Goal: Find specific page/section: Find specific page/section

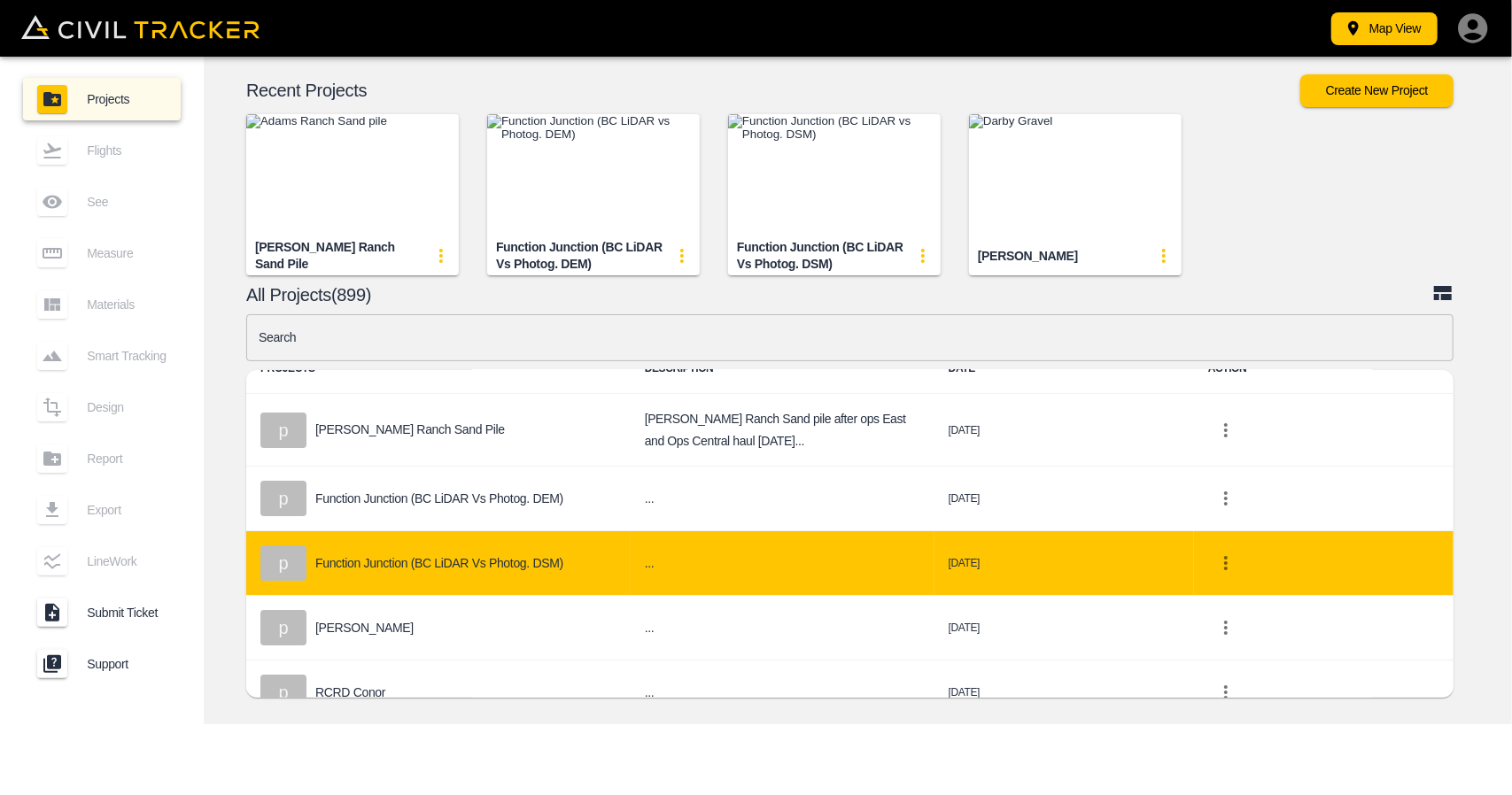
scroll to position [89, 0]
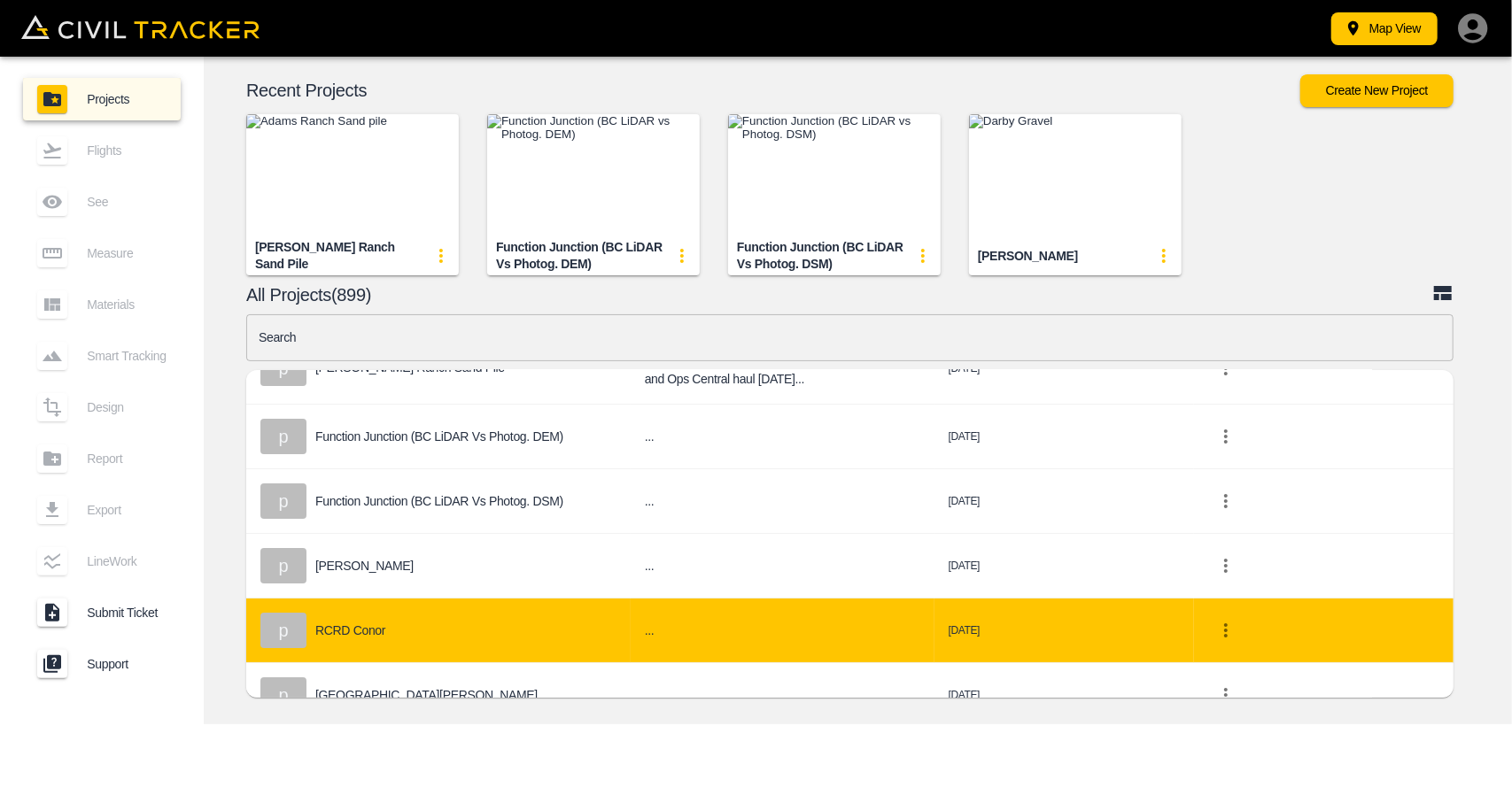
click at [490, 640] on div "p RCRD Conor" at bounding box center [439, 631] width 357 height 36
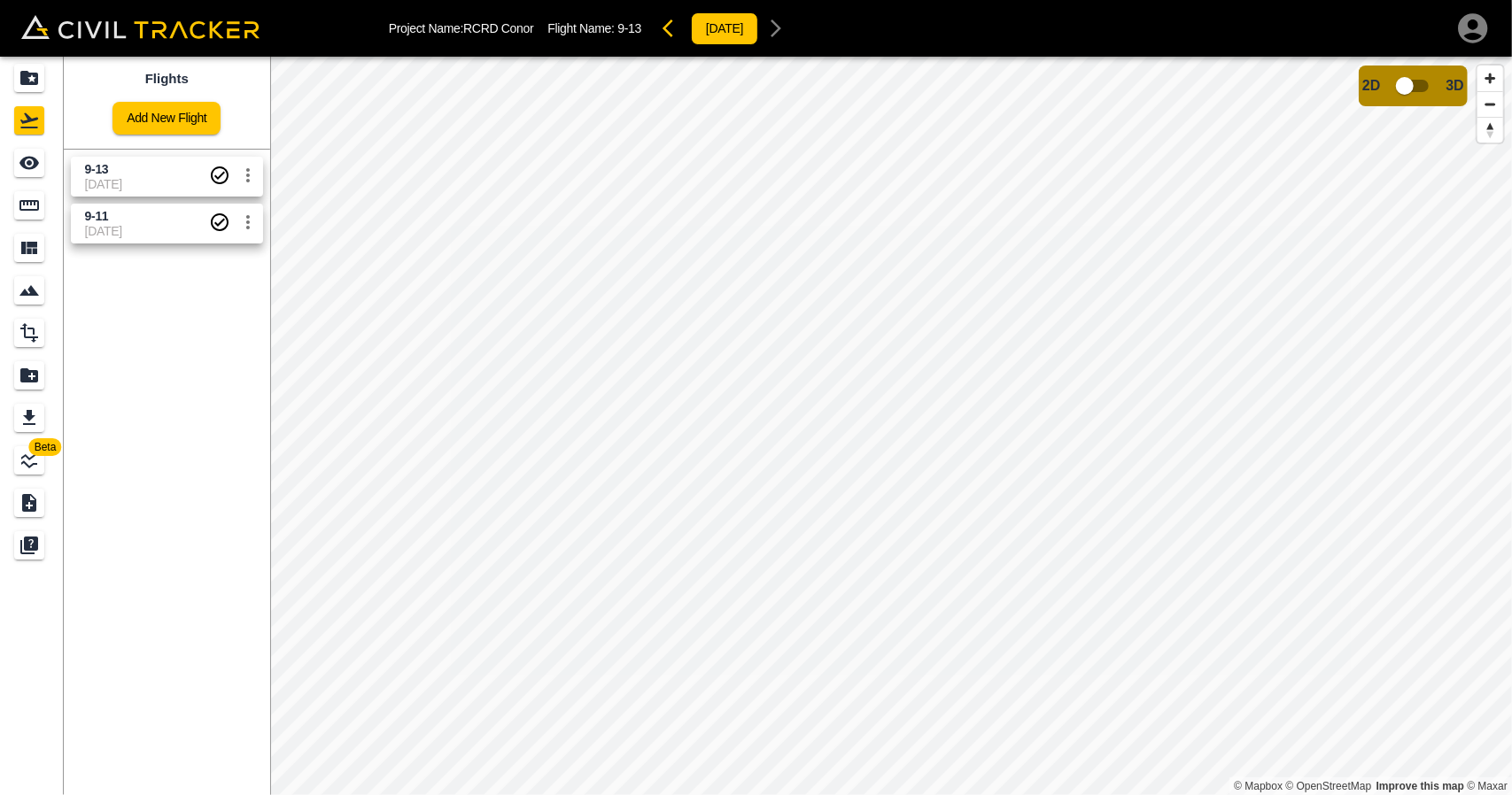
drag, startPoint x: 164, startPoint y: 178, endPoint x: 200, endPoint y: 176, distance: 36.1
click at [164, 177] on span "[DATE]" at bounding box center [147, 184] width 124 height 14
click at [1419, 95] on input "checkbox" at bounding box center [1405, 86] width 101 height 34
drag, startPoint x: 1445, startPoint y: 80, endPoint x: 1297, endPoint y: 13, distance: 162.5
click at [1445, 80] on input "checkbox" at bounding box center [1458, 80] width 101 height 34
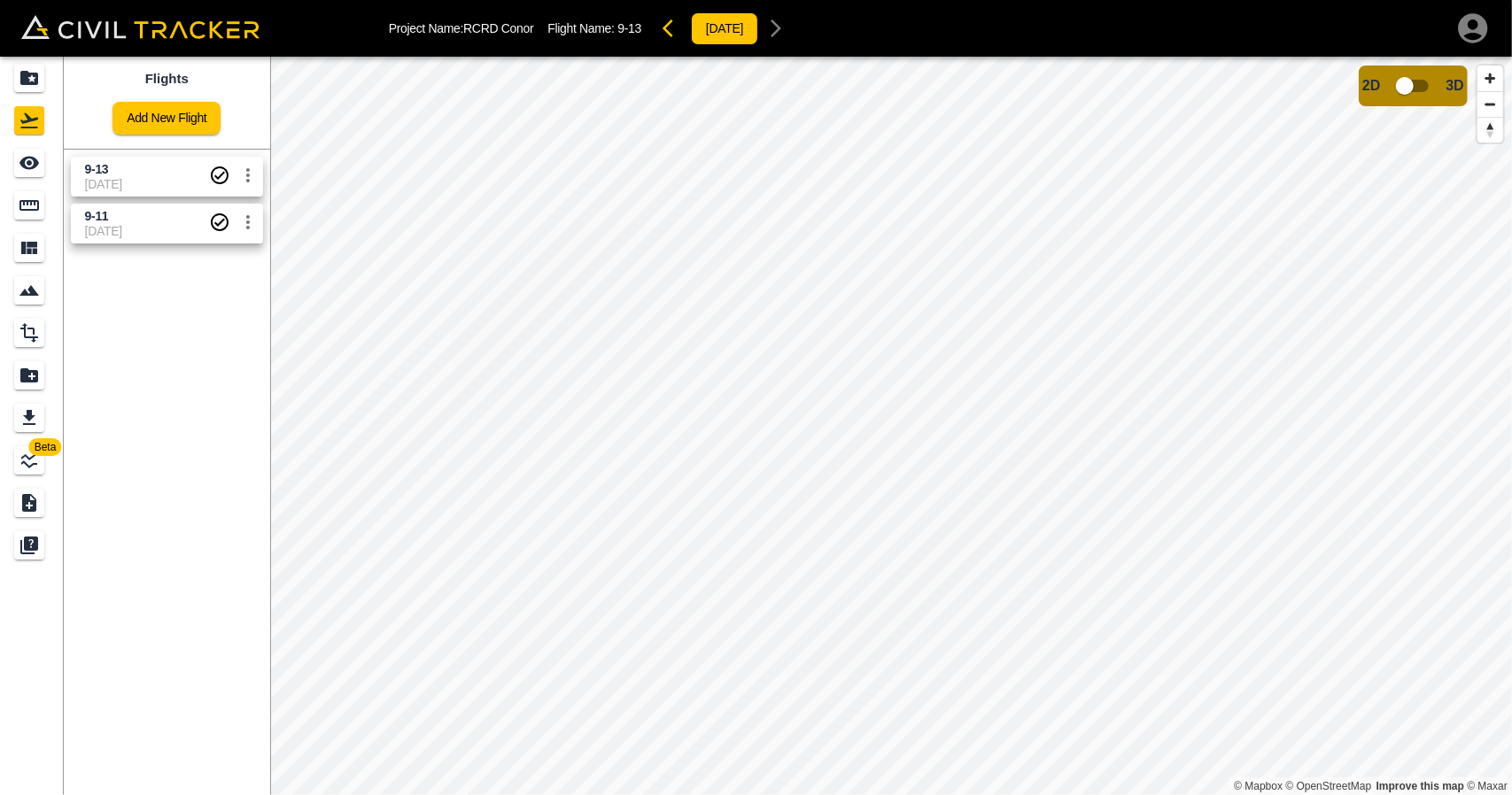
click at [120, 184] on span "[DATE]" at bounding box center [147, 184] width 124 height 14
click at [1412, 91] on input "checkbox" at bounding box center [1405, 86] width 101 height 34
click at [1457, 72] on input "checkbox" at bounding box center [1458, 80] width 101 height 34
click at [1403, 89] on span "3D model not uploaded yet" at bounding box center [1413, 86] width 51 height 34
click at [1403, 89] on input "checkbox" at bounding box center [1405, 86] width 101 height 34
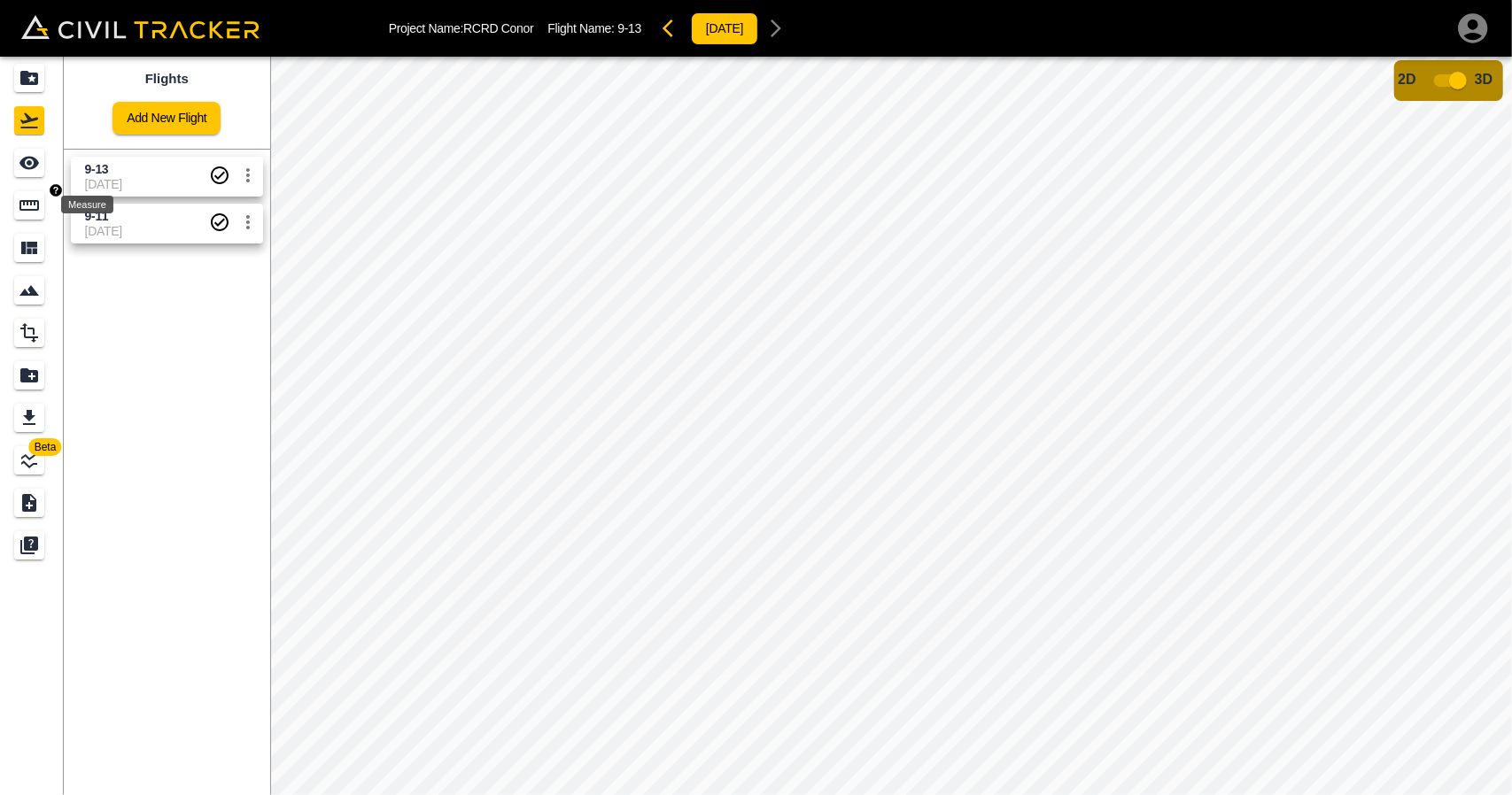
click at [38, 177] on link at bounding box center [32, 163] width 64 height 43
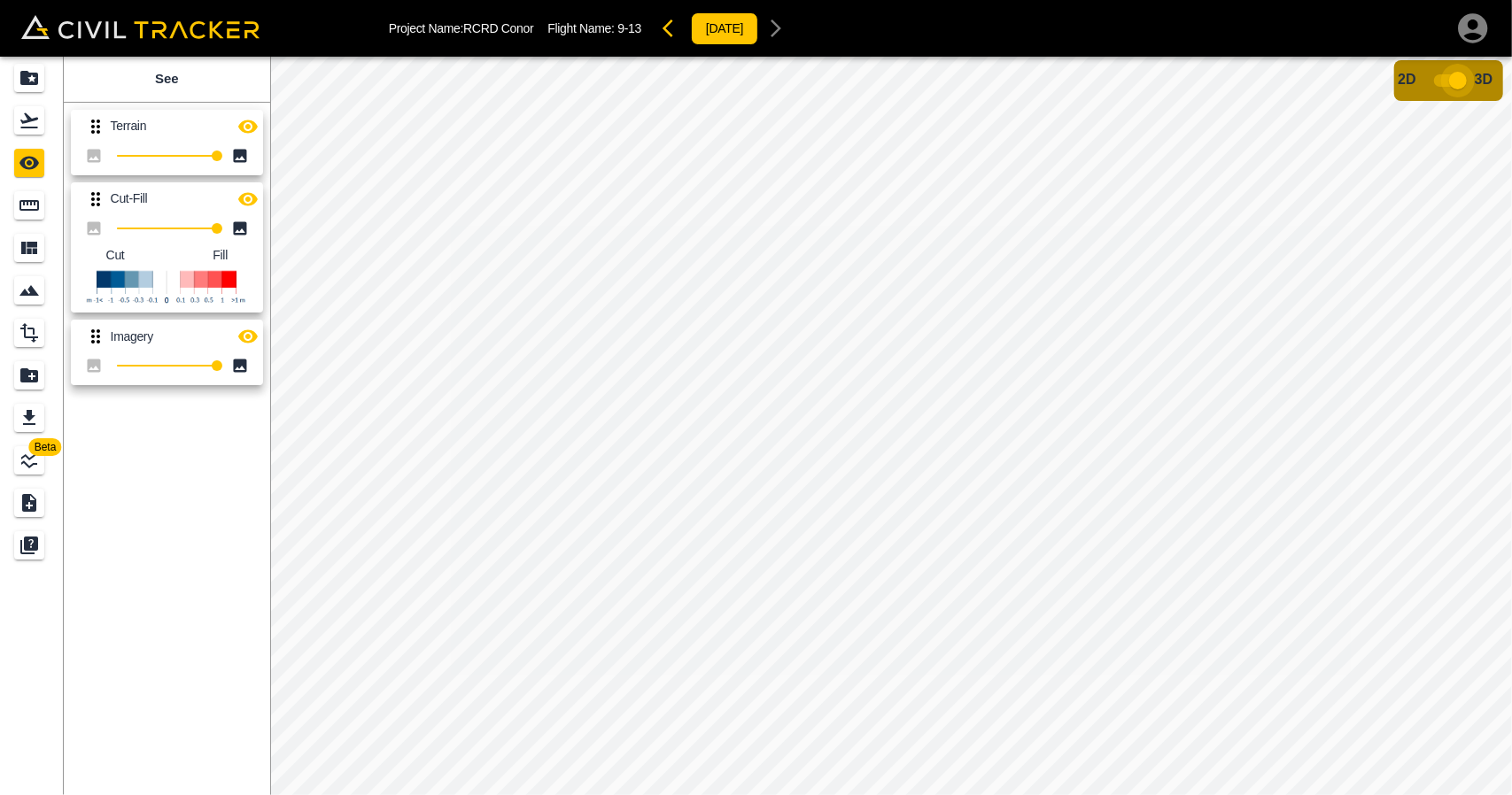
click at [1462, 73] on input "checkbox" at bounding box center [1458, 80] width 101 height 34
click at [34, 205] on icon "Measure" at bounding box center [29, 206] width 21 height 21
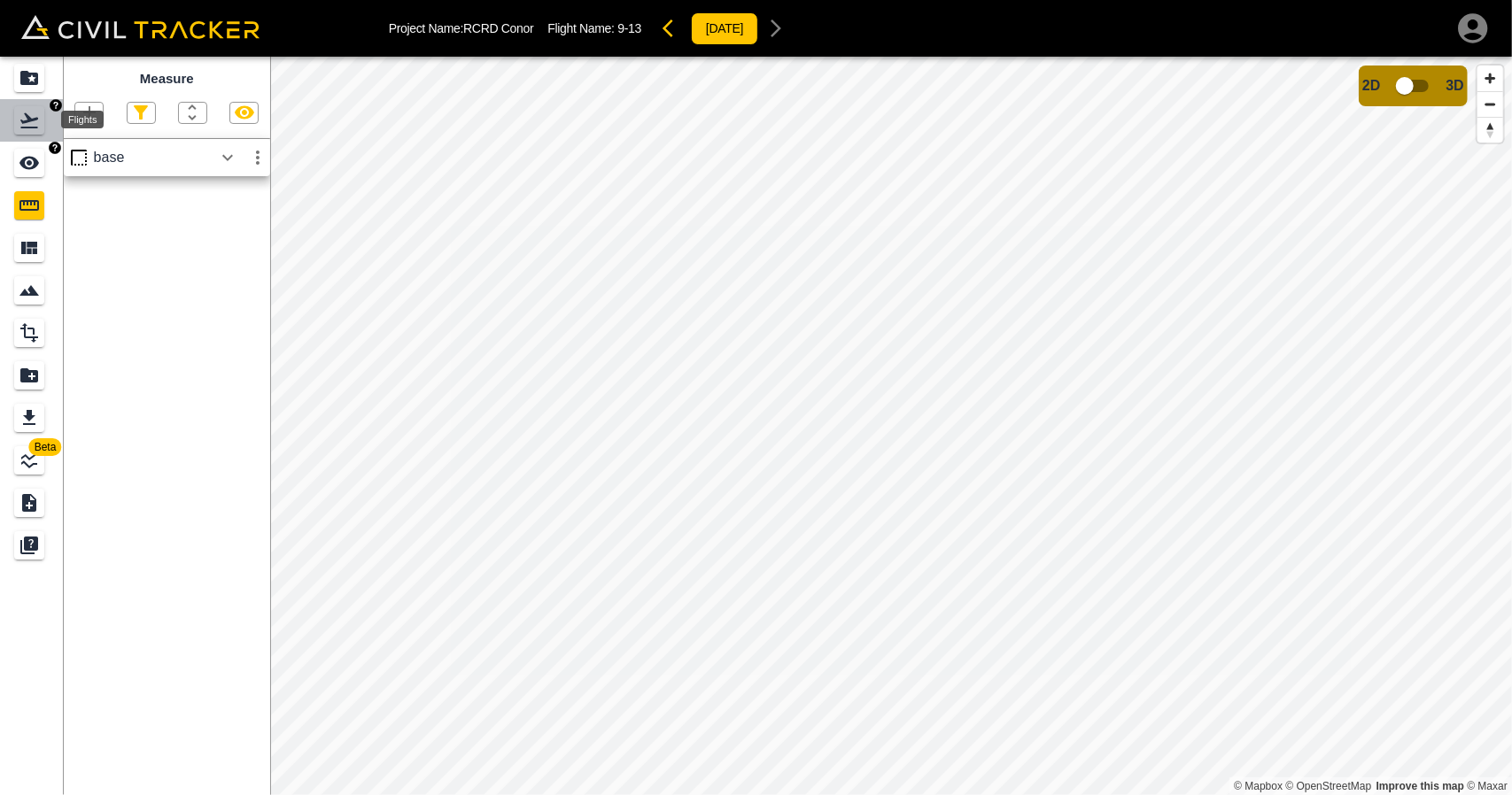
click at [27, 133] on div "Flights" at bounding box center [29, 120] width 30 height 28
